Goal: Transaction & Acquisition: Purchase product/service

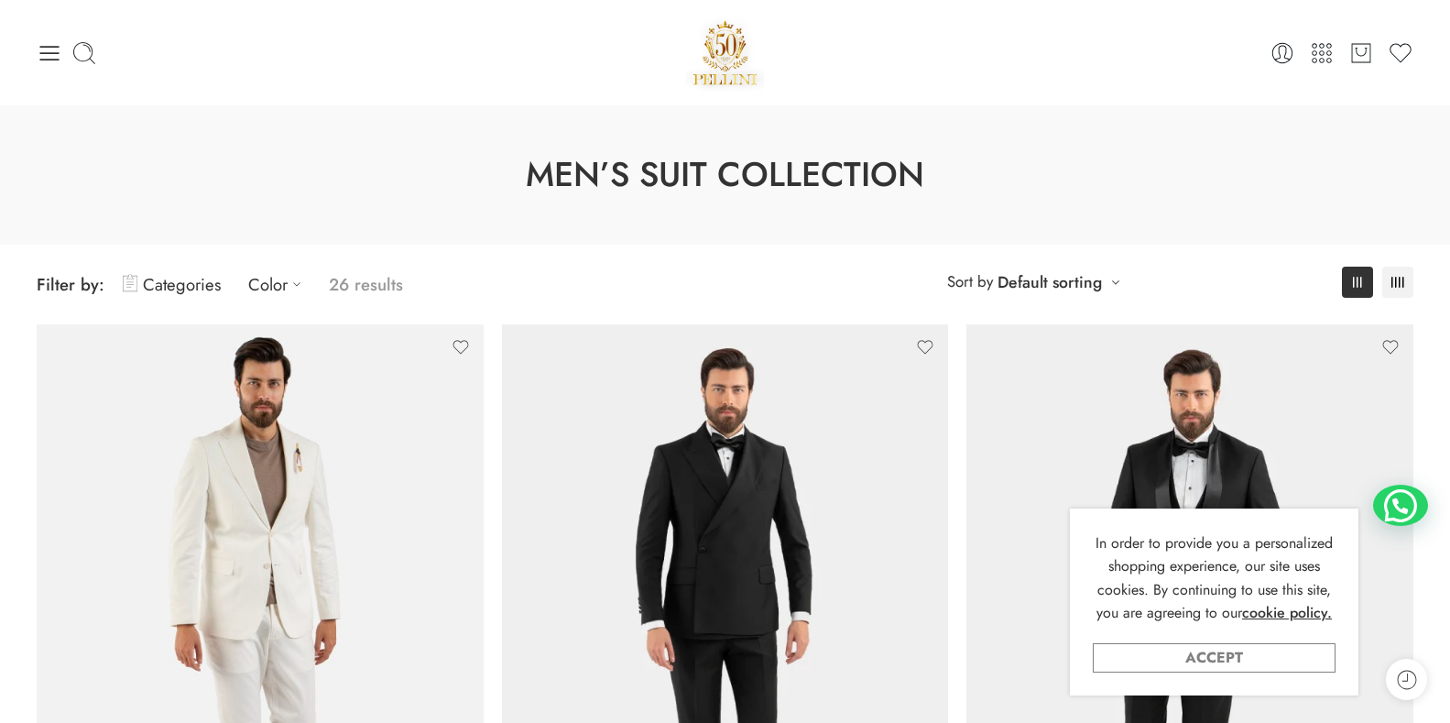
click at [1184, 656] on link "Accept" at bounding box center [1214, 657] width 243 height 29
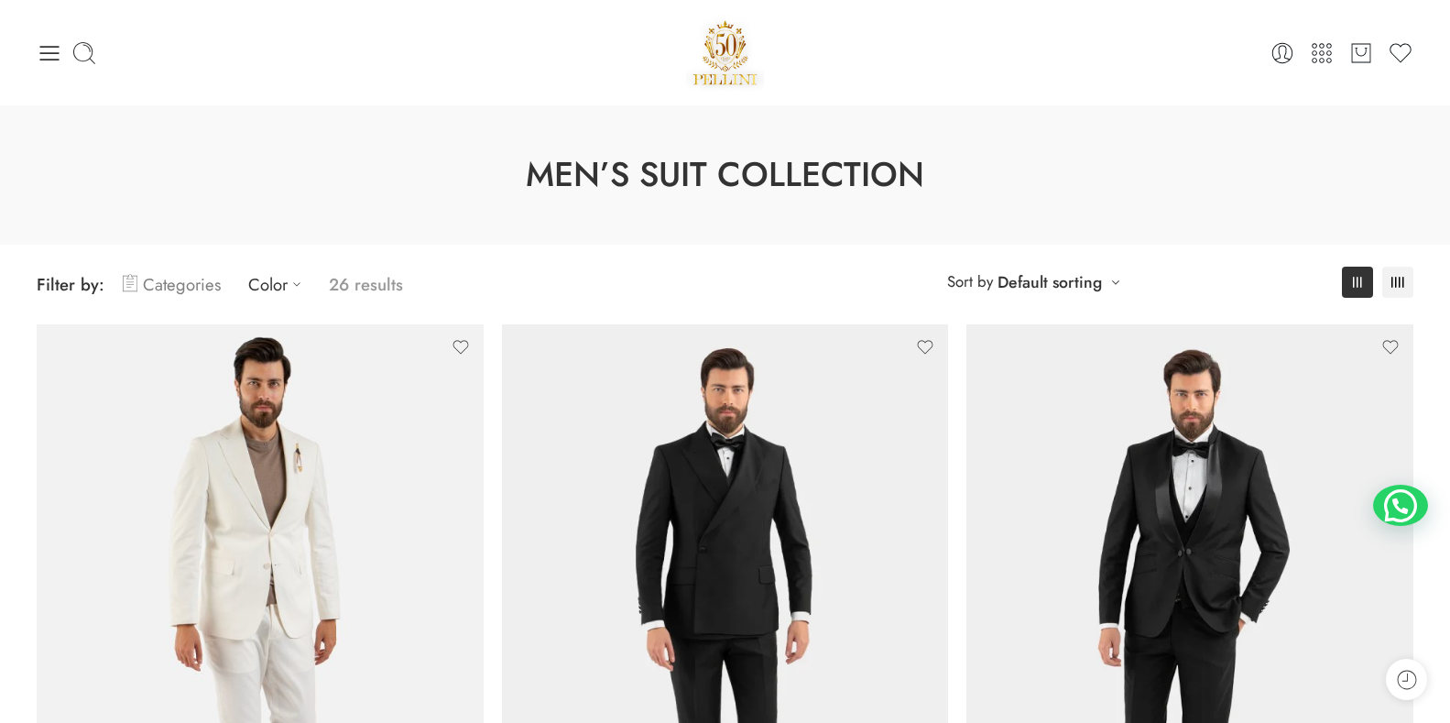
click at [172, 279] on link "Categories" at bounding box center [172, 284] width 98 height 43
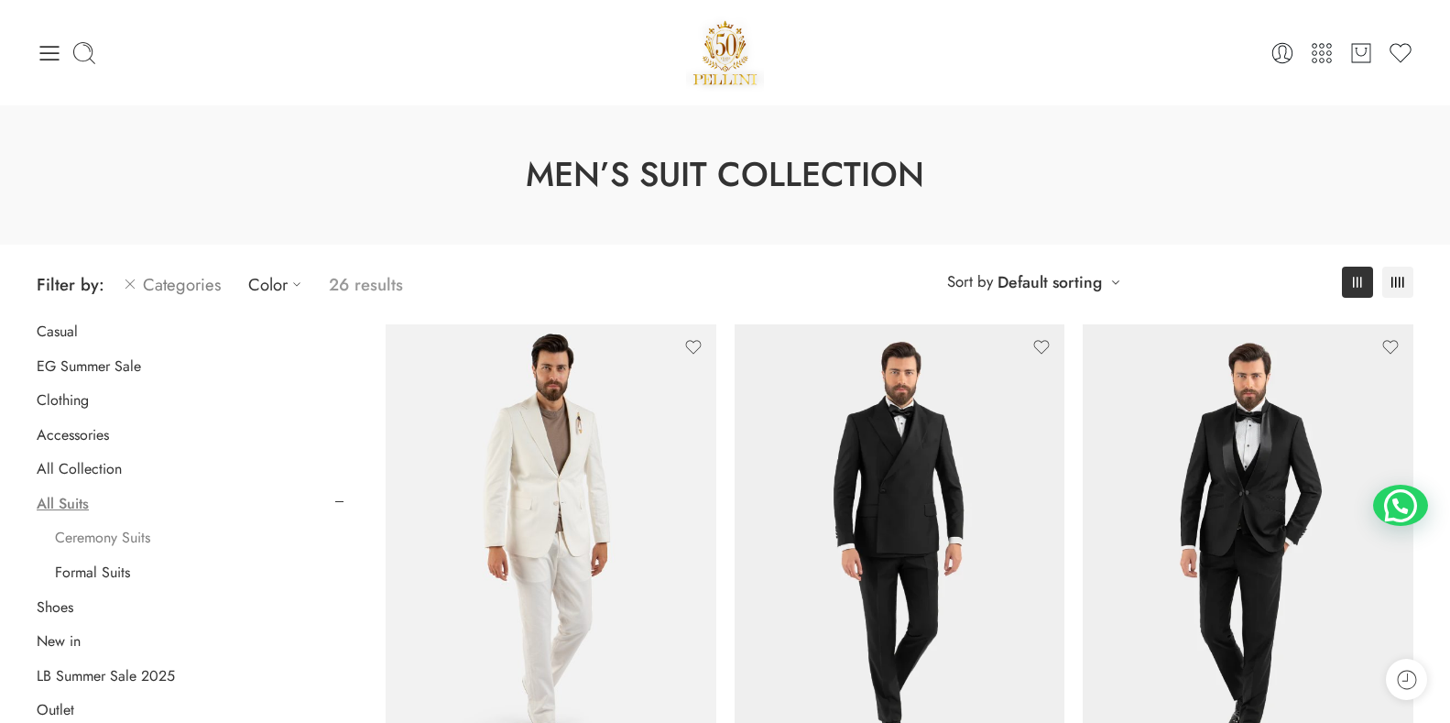
click at [125, 537] on link "Ceremony Suits" at bounding box center [102, 538] width 95 height 18
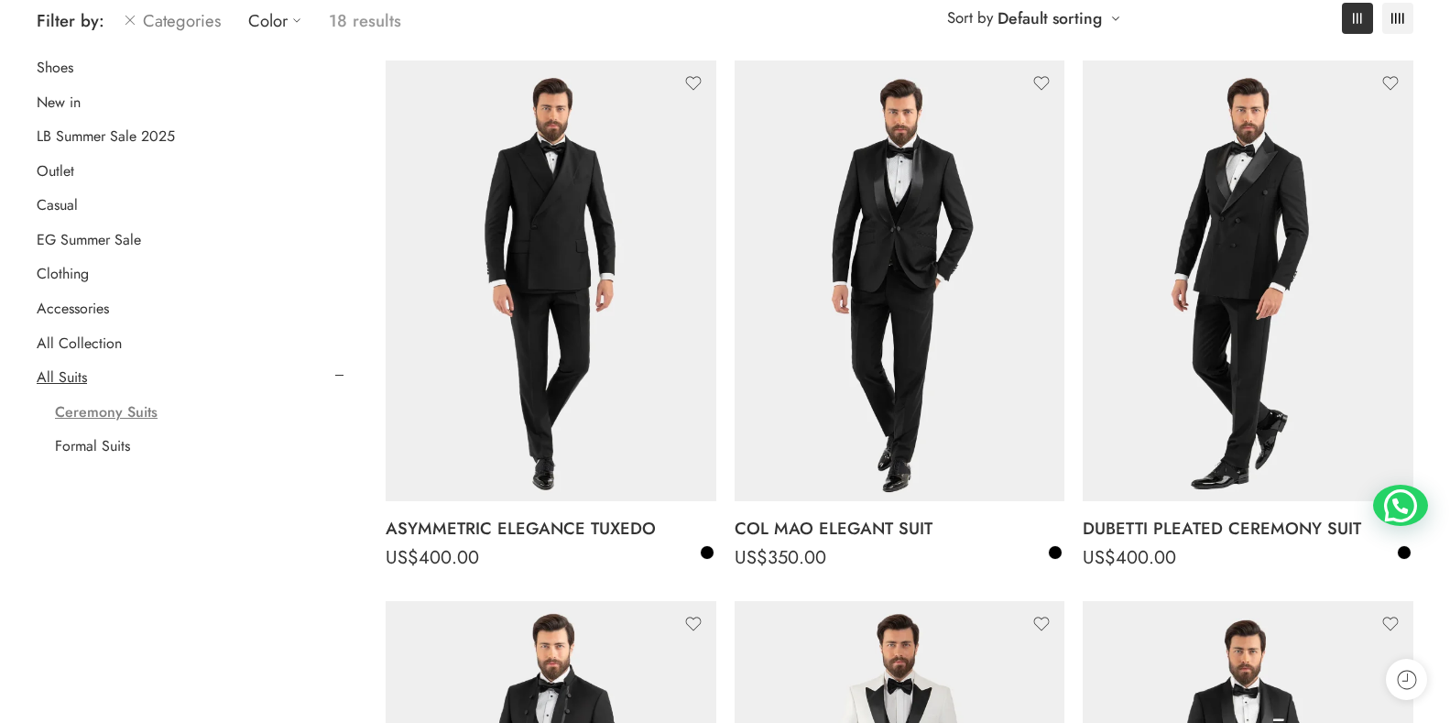
scroll to position [275, 0]
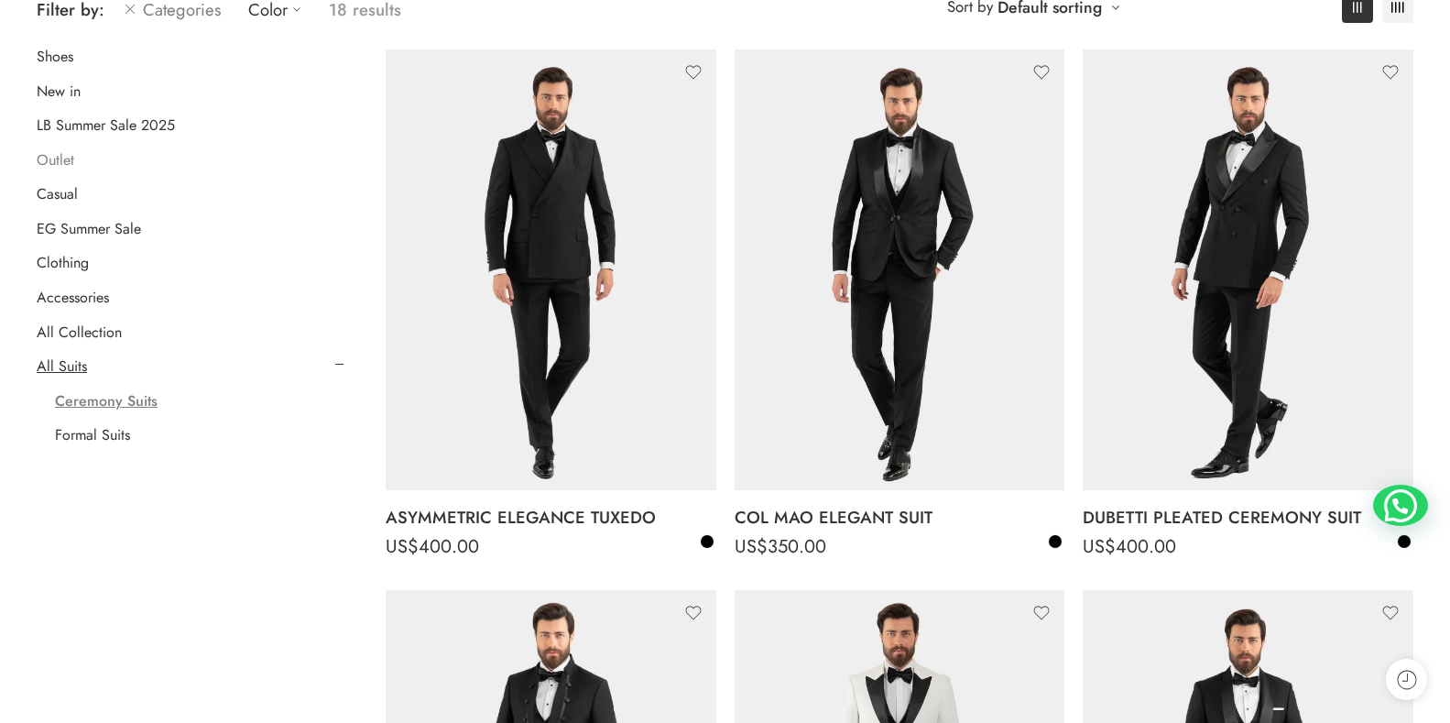
click at [71, 155] on link "Outlet" at bounding box center [56, 160] width 38 height 18
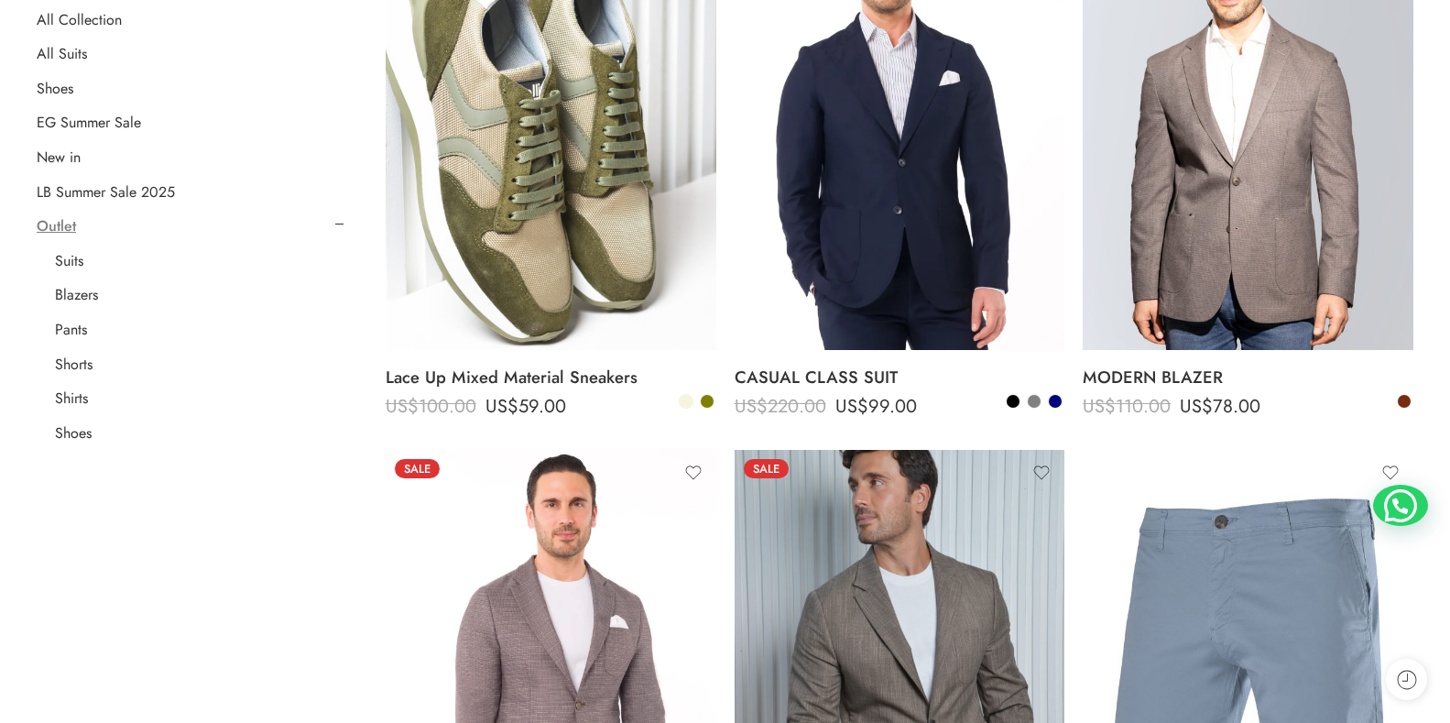
scroll to position [419, 0]
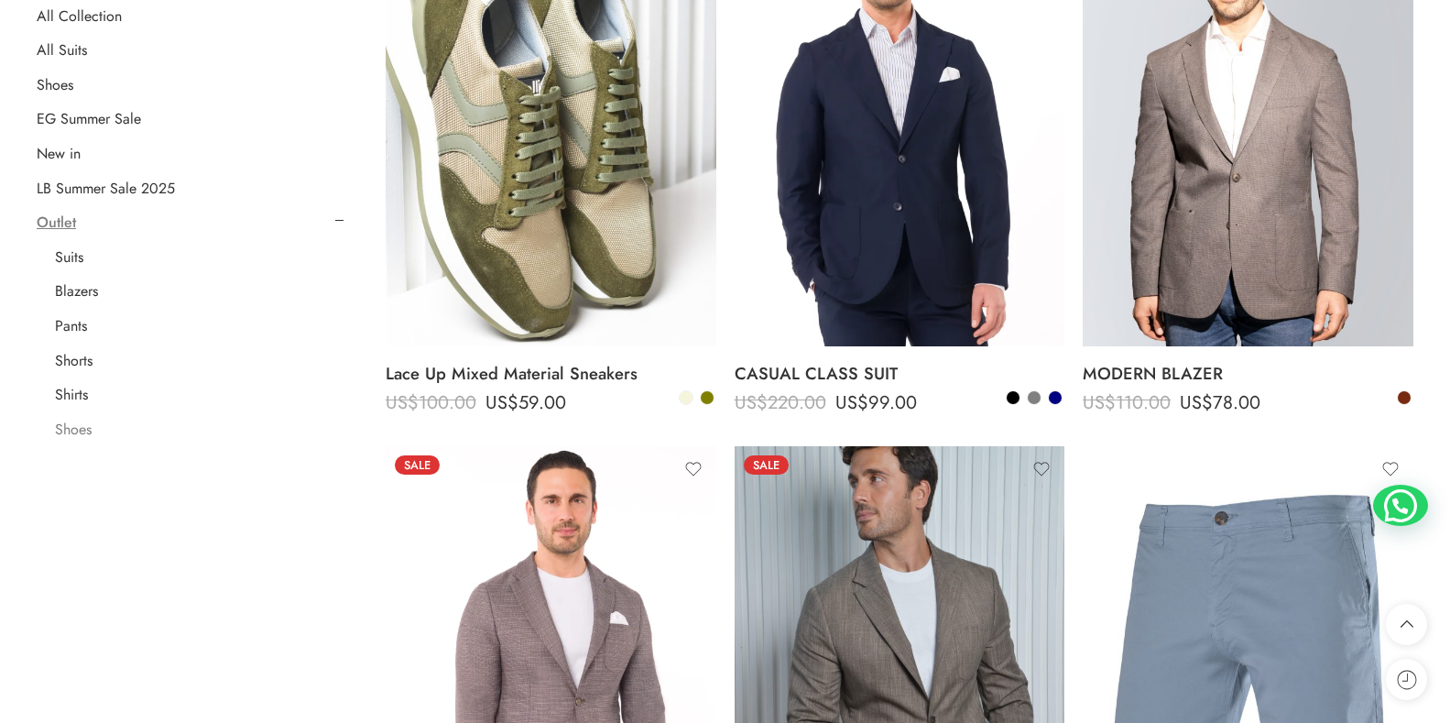
click at [87, 422] on link "Shoes" at bounding box center [73, 429] width 37 height 18
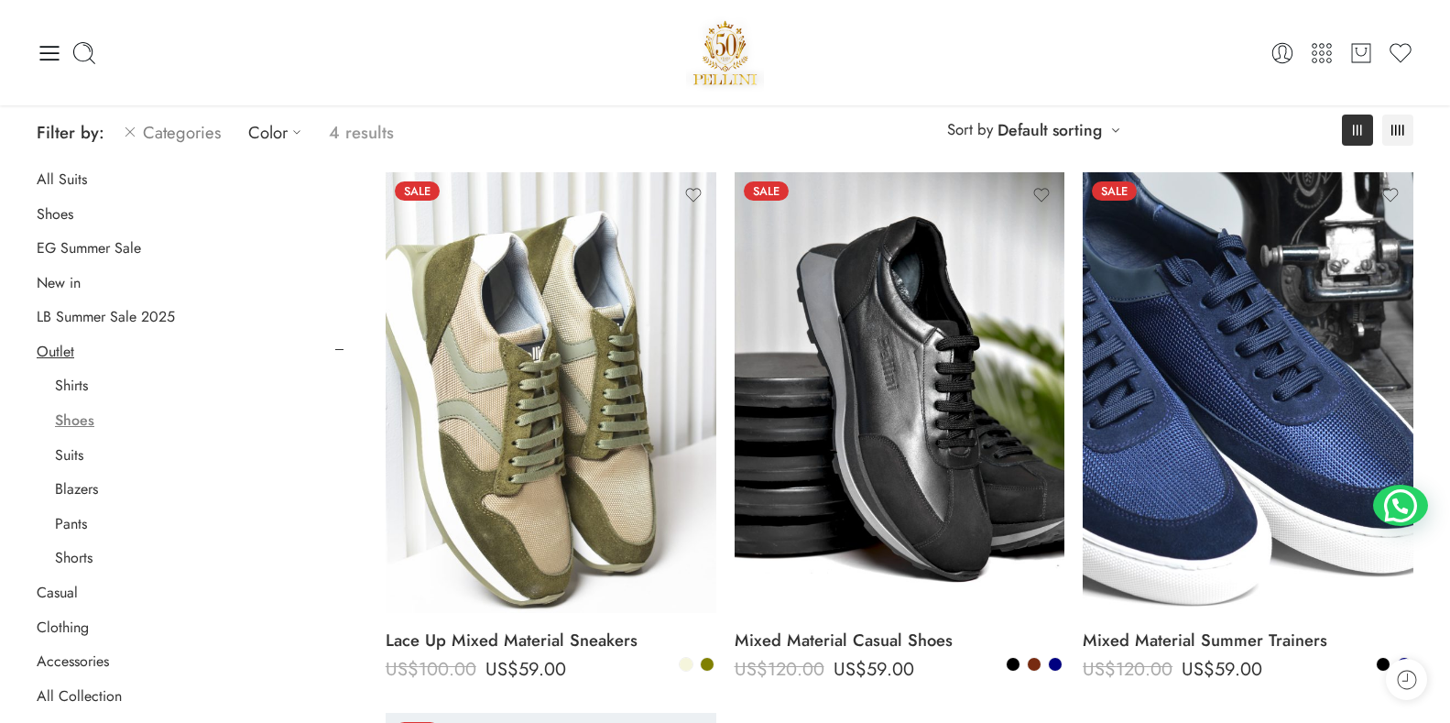
scroll to position [144, 0]
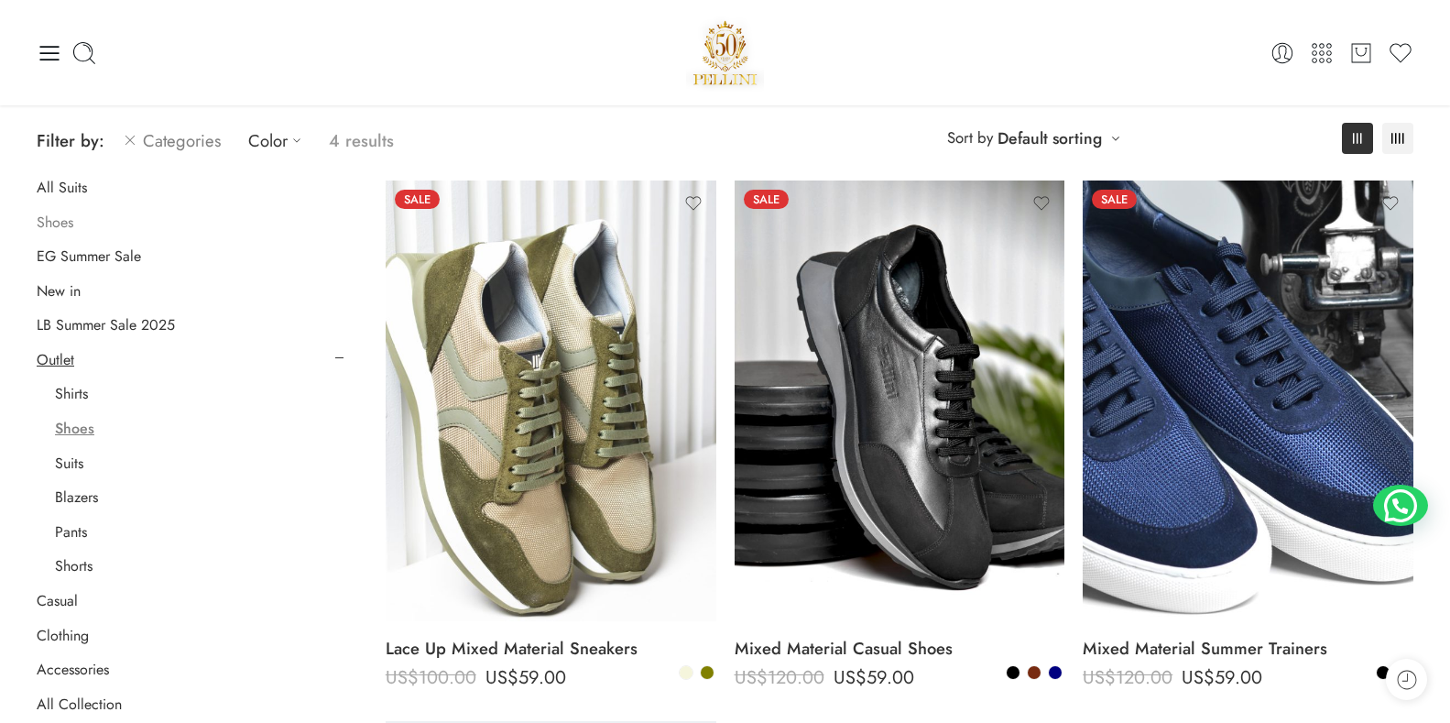
click at [57, 218] on link "Shoes" at bounding box center [55, 222] width 37 height 18
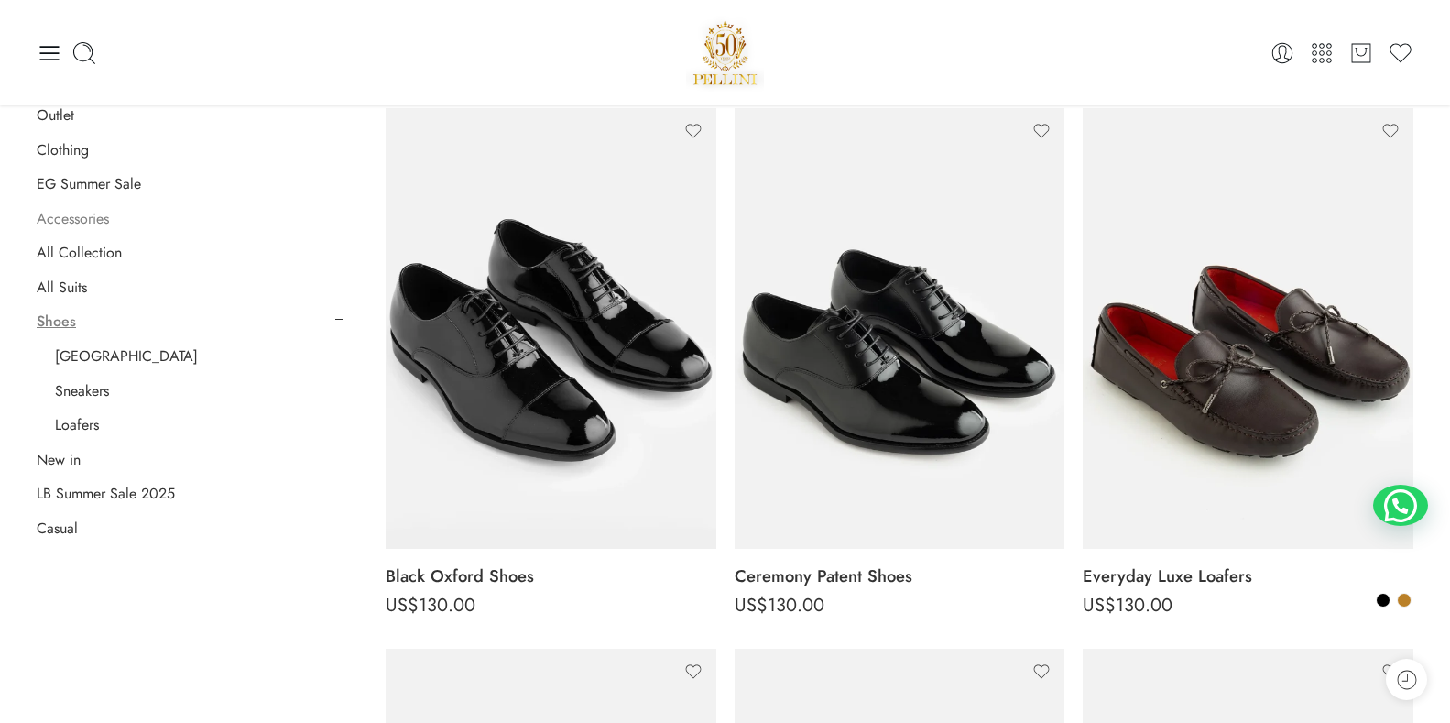
scroll to position [183, 0]
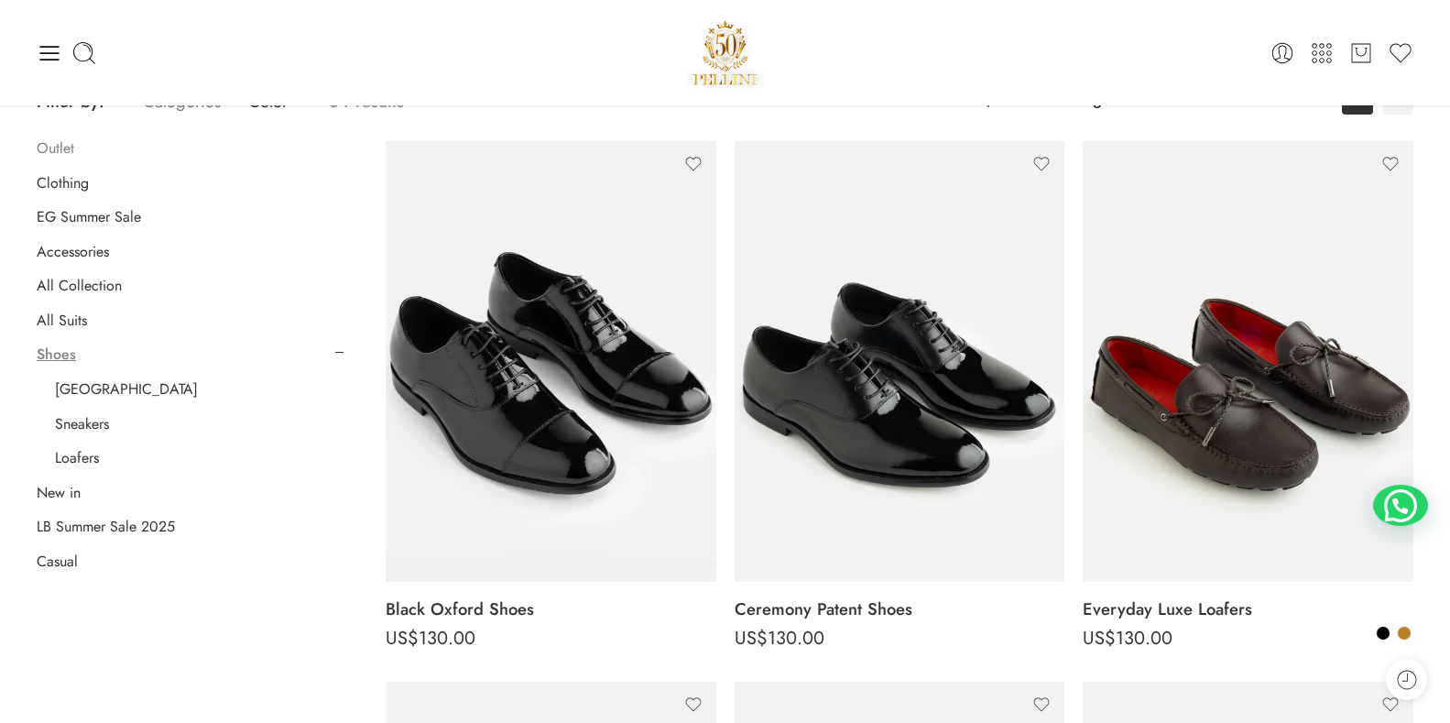
click at [71, 151] on link "Outlet" at bounding box center [56, 148] width 38 height 18
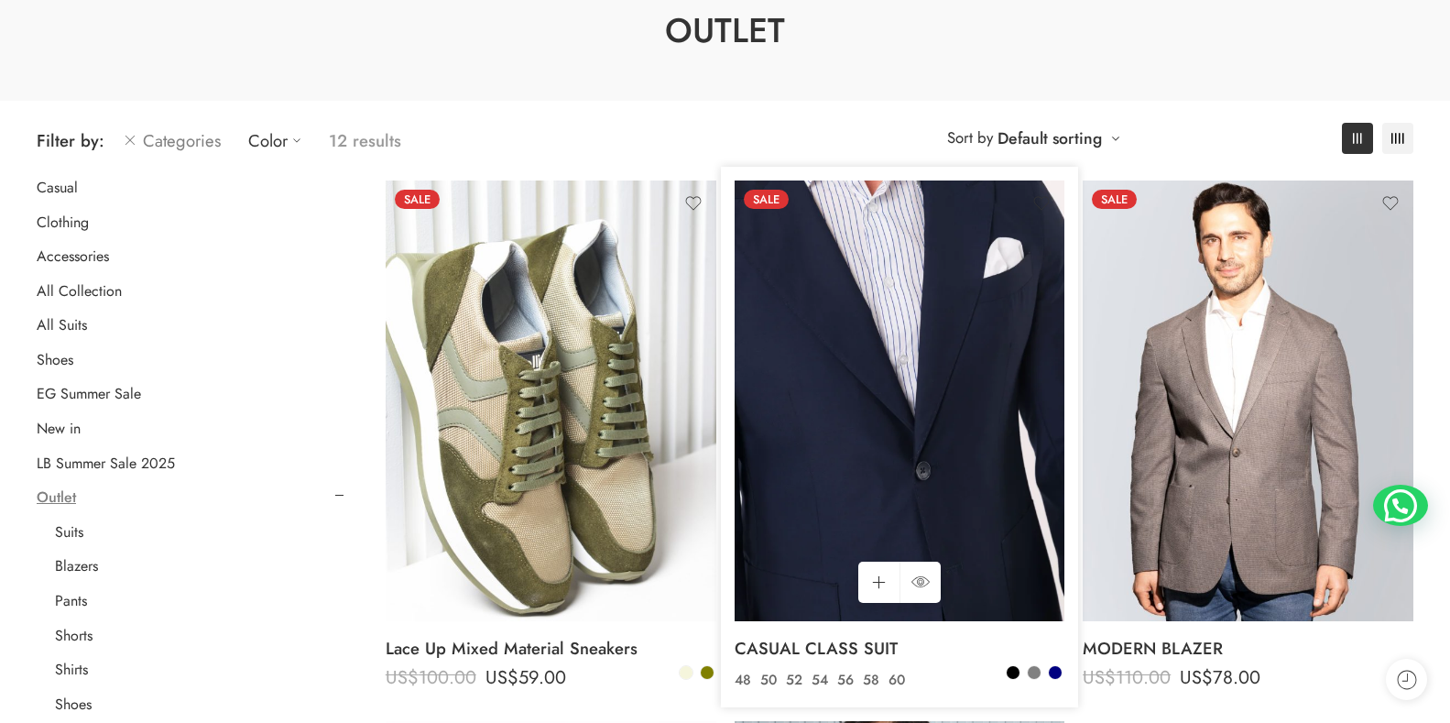
scroll to position [235, 0]
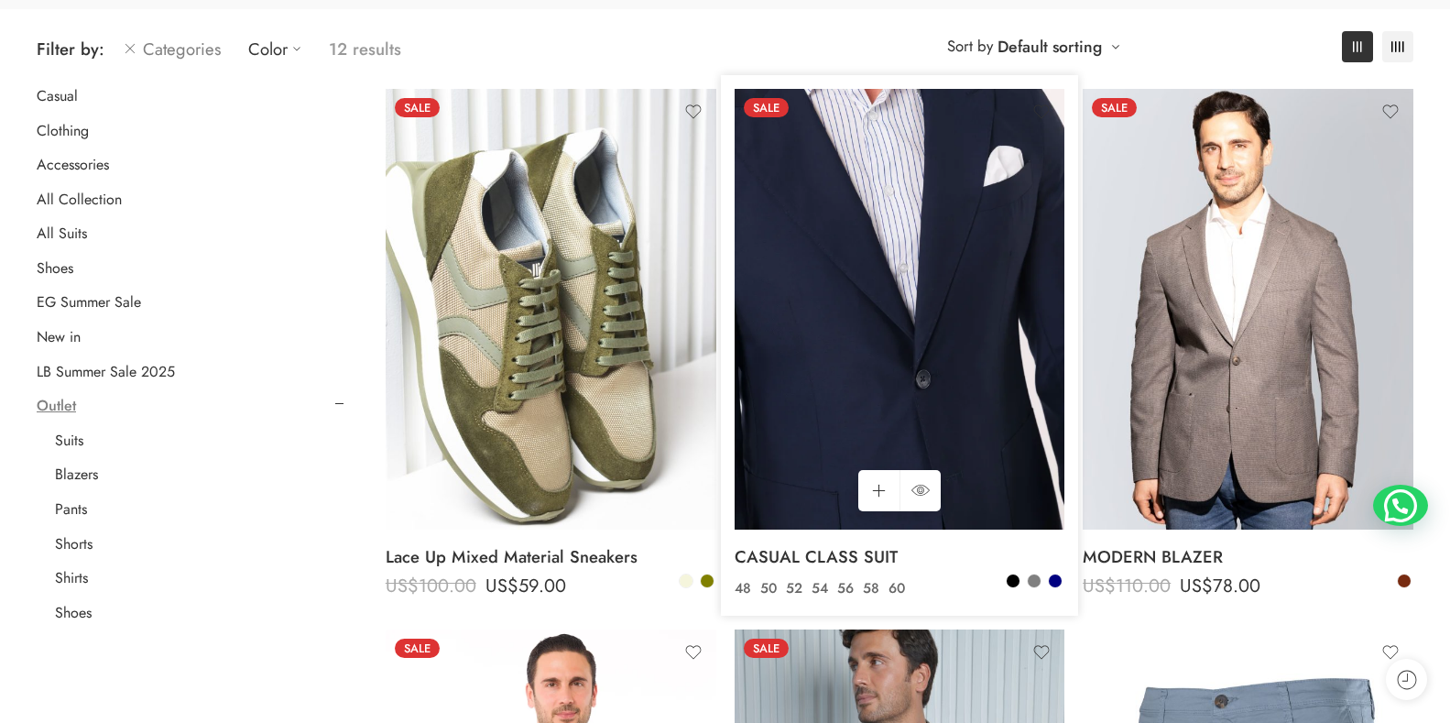
click at [924, 380] on img at bounding box center [900, 309] width 331 height 441
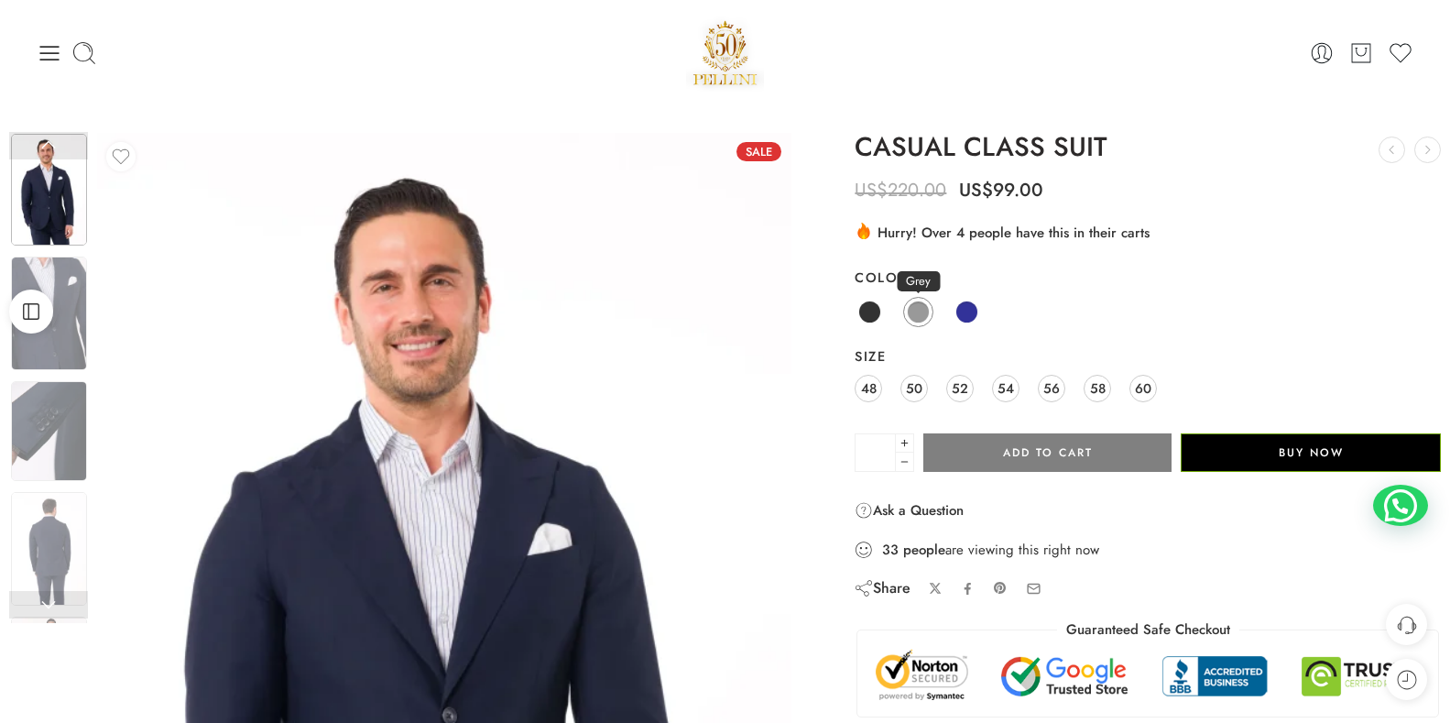
click at [928, 315] on span at bounding box center [918, 311] width 23 height 23
click at [977, 315] on span at bounding box center [967, 311] width 23 height 23
click at [870, 322] on span at bounding box center [869, 311] width 23 height 23
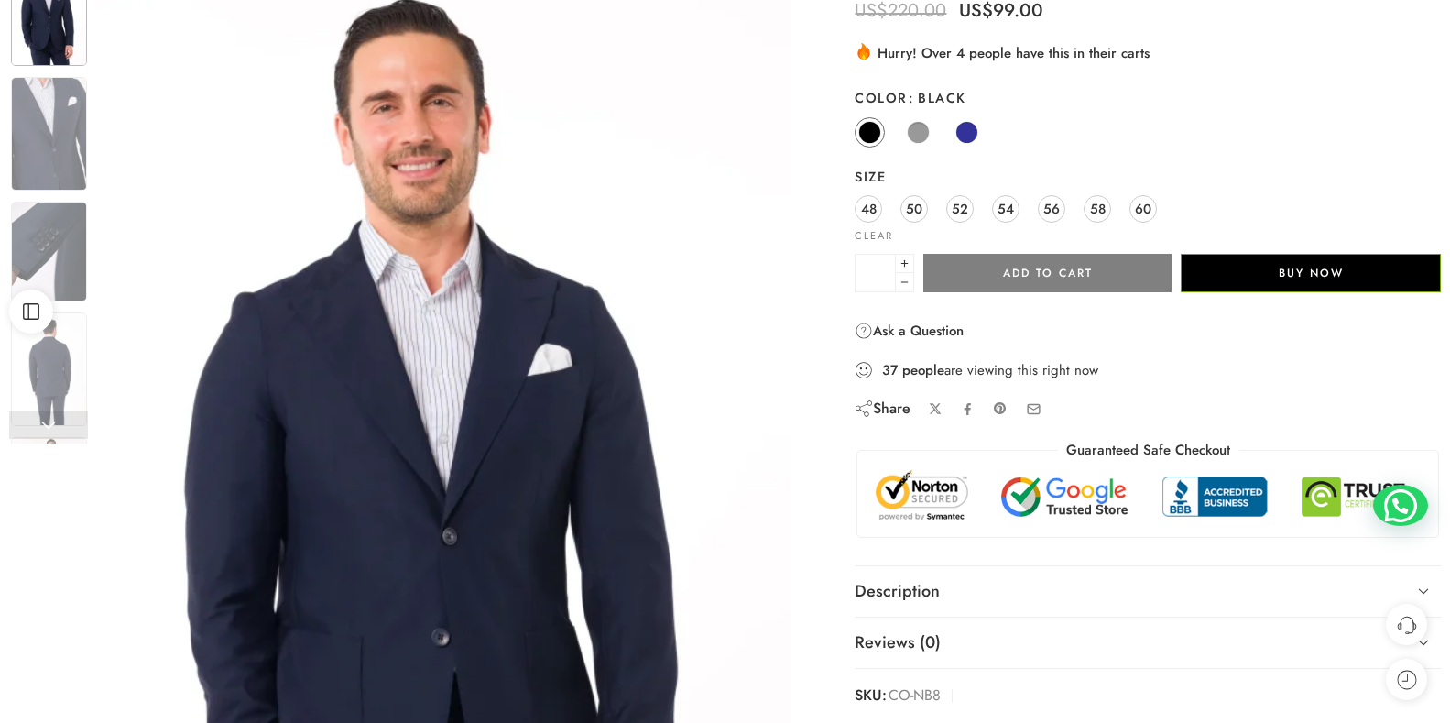
scroll to position [183, 0]
